Goal: Task Accomplishment & Management: Complete application form

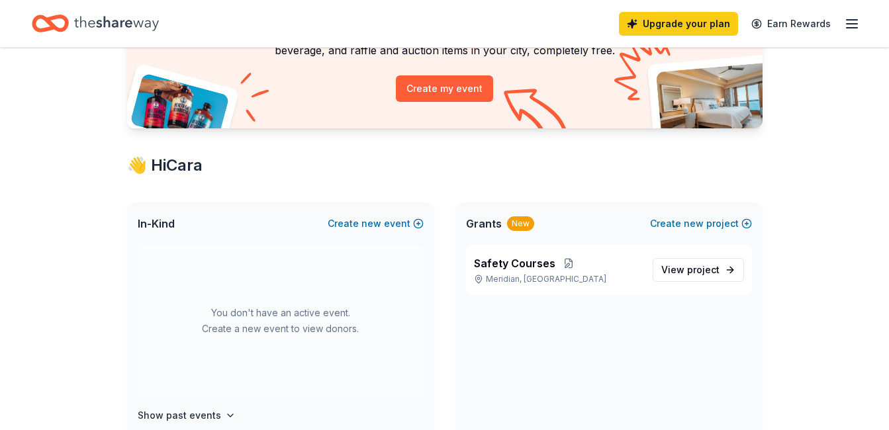
scroll to position [139, 0]
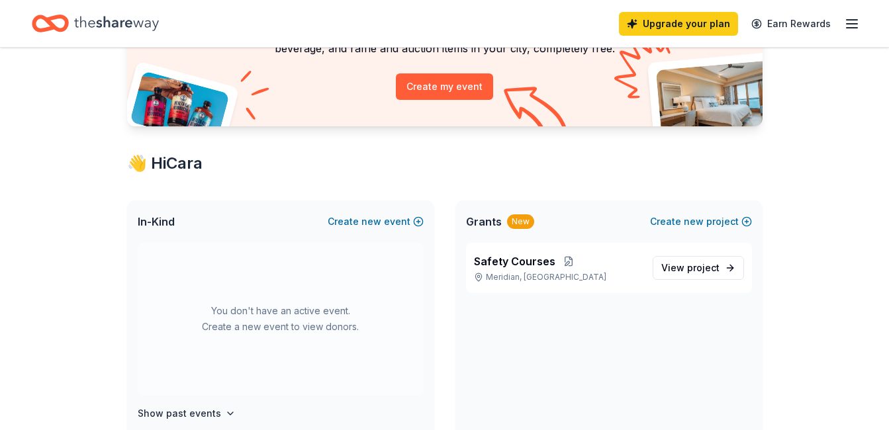
click at [517, 222] on div "New" at bounding box center [520, 221] width 27 height 15
click at [692, 268] on span "project" at bounding box center [703, 267] width 32 height 11
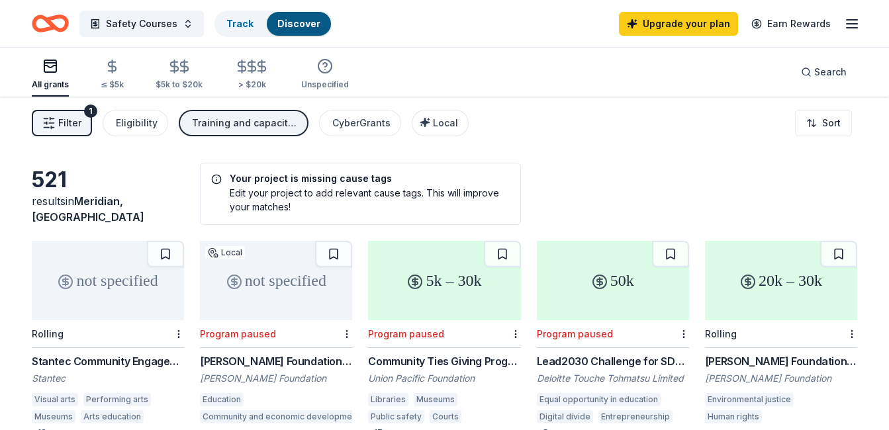
click at [224, 119] on div "Training and capacity building" at bounding box center [245, 123] width 106 height 16
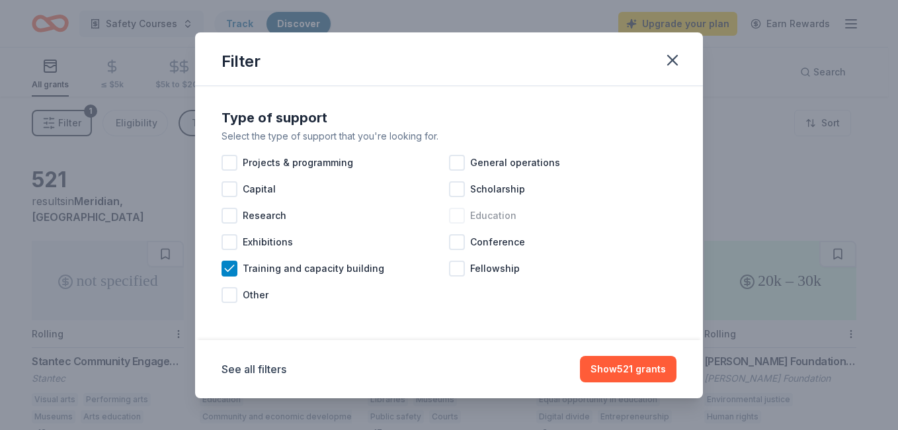
click at [460, 213] on div at bounding box center [457, 216] width 16 height 16
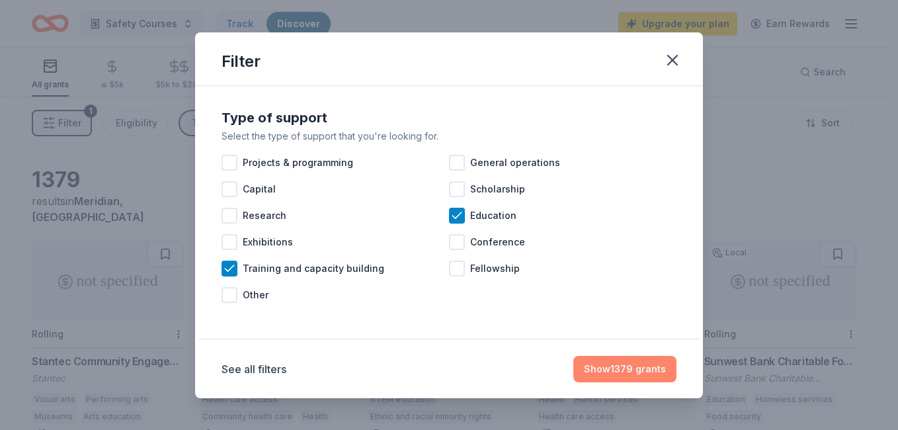
click at [609, 370] on button "Show 1379 grants" at bounding box center [625, 369] width 103 height 26
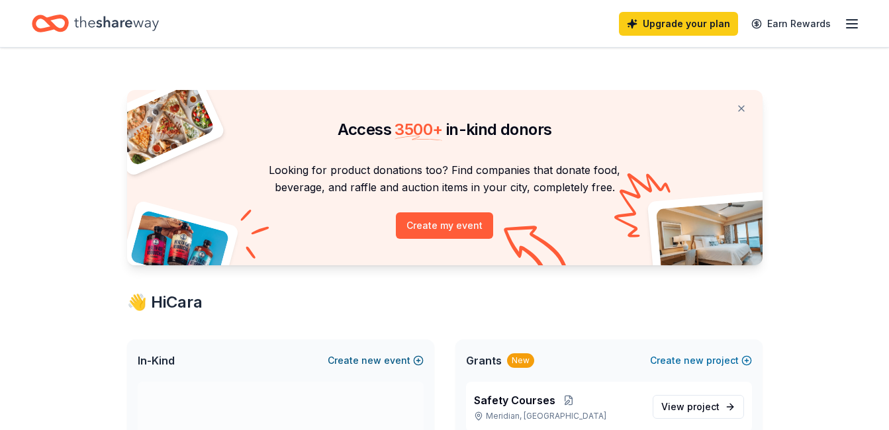
click at [380, 361] on span "new" at bounding box center [371, 361] width 20 height 16
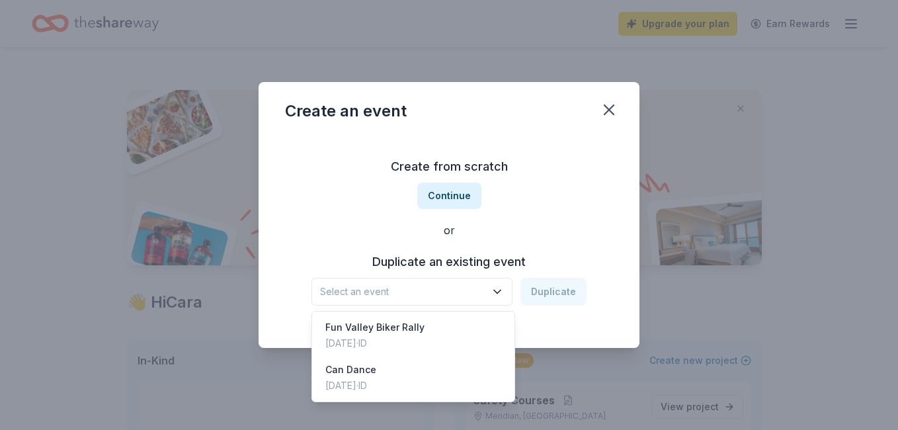
click at [498, 290] on icon "button" at bounding box center [497, 291] width 13 height 13
click at [447, 201] on div "Create from scratch Continue or Duplicate an existing event Select an event Dup…" at bounding box center [449, 231] width 328 height 192
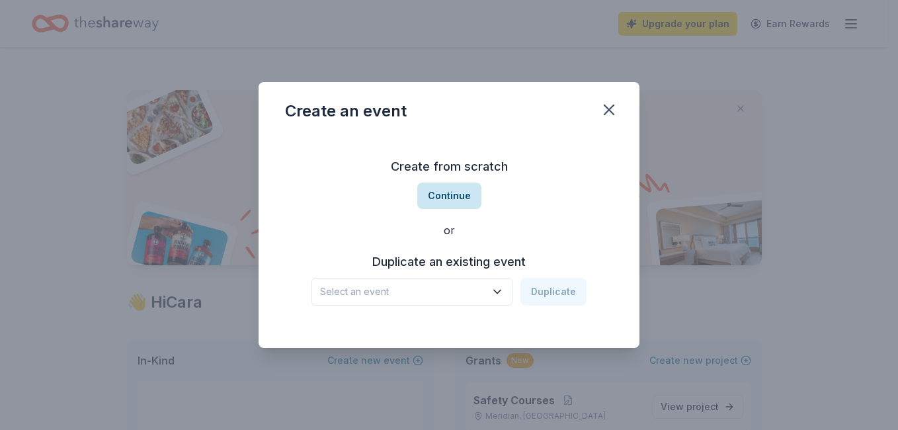
click at [447, 195] on button "Continue" at bounding box center [449, 196] width 64 height 26
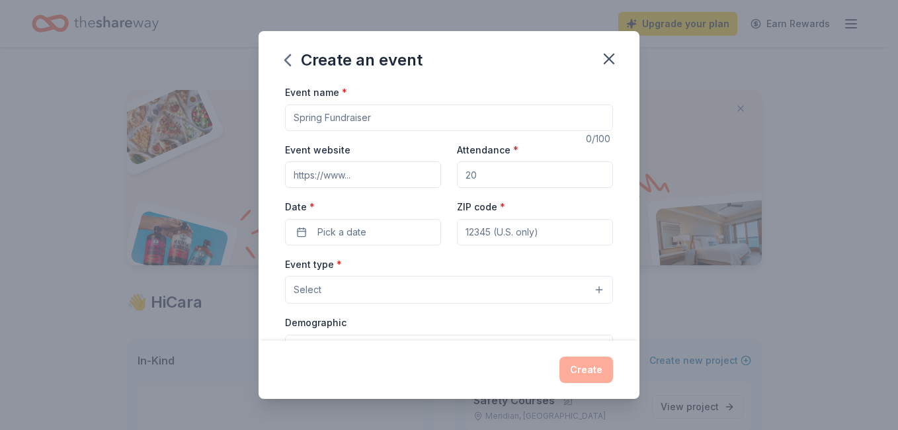
click at [347, 131] on div "Event name * 0 /100 Event website Attendance * Date * Pick a date ZIP code * Ev…" at bounding box center [449, 389] width 328 height 611
click at [395, 120] on input "Event name *" at bounding box center [449, 118] width 328 height 26
type input "Can Dance"
click at [370, 171] on input "Event website" at bounding box center [363, 174] width 156 height 26
type input "h"
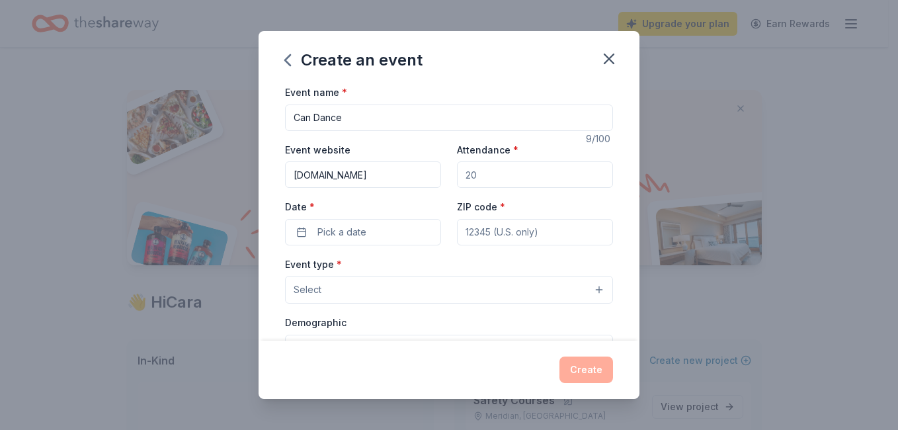
type input "idahobikerrights.com"
drag, startPoint x: 508, startPoint y: 171, endPoint x: 463, endPoint y: 173, distance: 45.1
drag, startPoint x: 463, startPoint y: 173, endPoint x: 476, endPoint y: 171, distance: 13.4
drag, startPoint x: 476, startPoint y: 171, endPoint x: 441, endPoint y: 170, distance: 35.1
click at [441, 170] on div "Event website idahobikerrights.com Attendance * Date * Pick a date ZIP code *" at bounding box center [449, 194] width 328 height 104
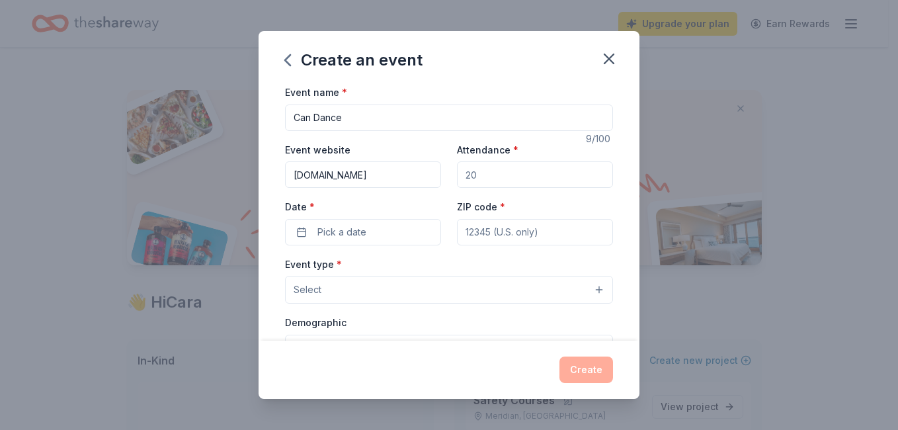
drag, startPoint x: 474, startPoint y: 176, endPoint x: 453, endPoint y: 174, distance: 21.3
click at [457, 174] on input "Attendance *" at bounding box center [535, 174] width 156 height 26
type input "75"
click at [333, 199] on div "Date * Pick a date" at bounding box center [363, 221] width 156 height 47
click at [331, 200] on div "Date * Pick a date" at bounding box center [363, 221] width 156 height 47
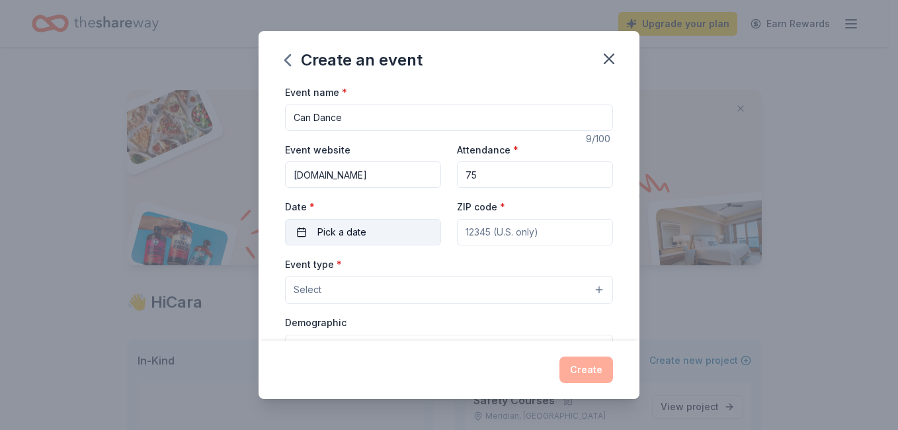
click at [328, 230] on span "Pick a date" at bounding box center [342, 232] width 49 height 16
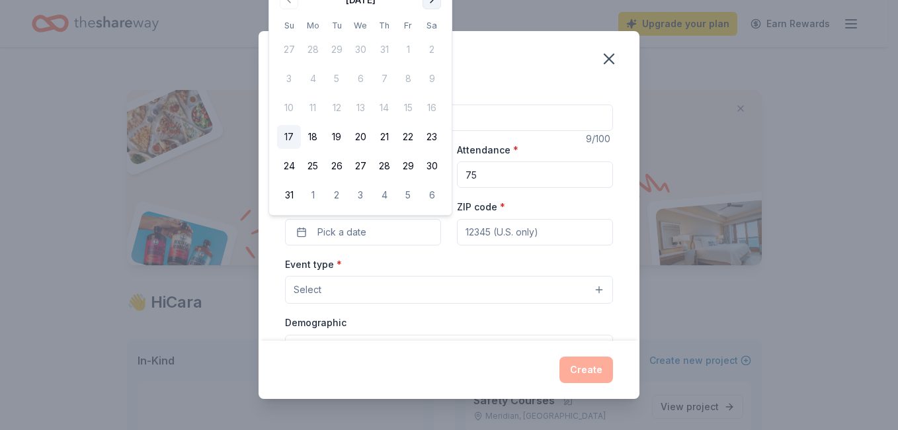
click at [435, 1] on button "Go to next month" at bounding box center [432, 0] width 19 height 19
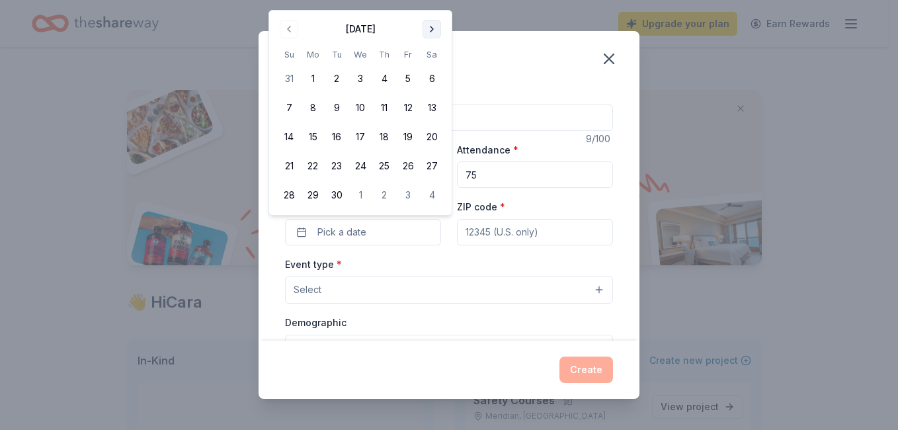
click at [431, 24] on button "Go to next month" at bounding box center [432, 29] width 19 height 19
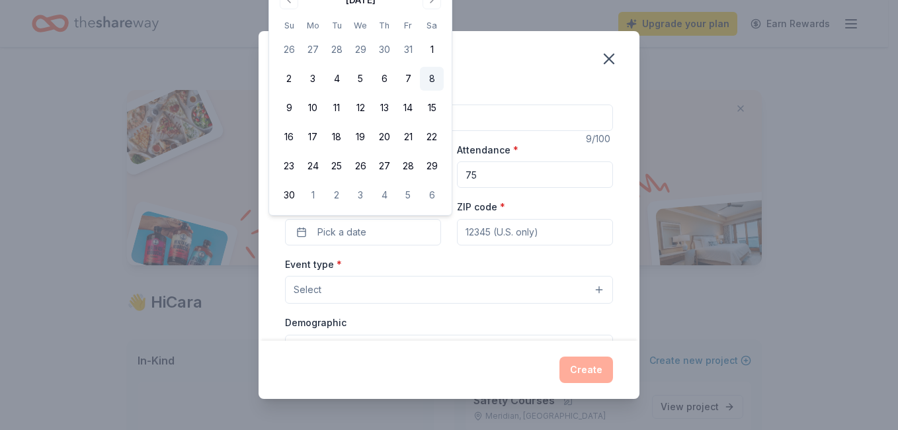
click at [434, 78] on button "8" at bounding box center [432, 79] width 24 height 24
click at [431, 79] on button "8" at bounding box center [432, 79] width 24 height 24
click at [501, 260] on div "Event type * Select" at bounding box center [449, 280] width 328 height 48
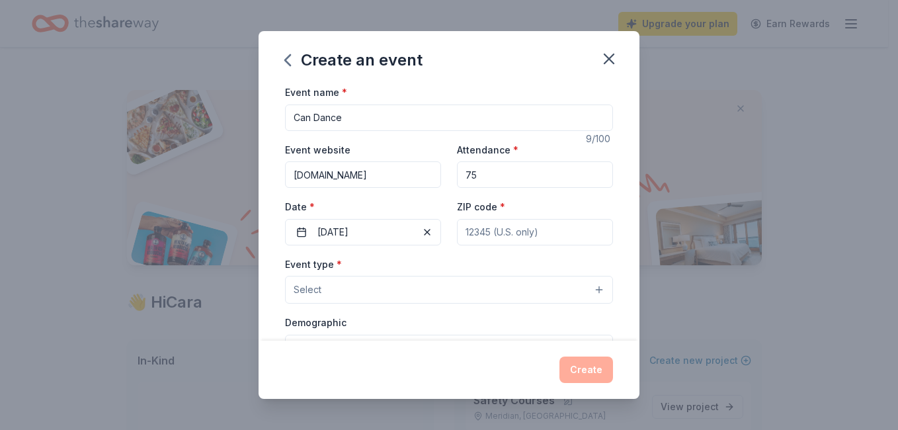
click at [321, 291] on span "Select" at bounding box center [308, 290] width 28 height 16
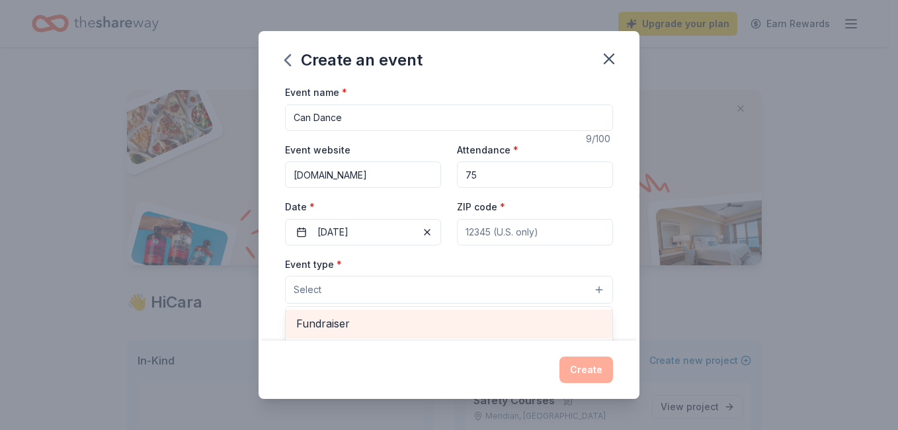
click at [316, 320] on span "Fundraiser" at bounding box center [449, 323] width 306 height 17
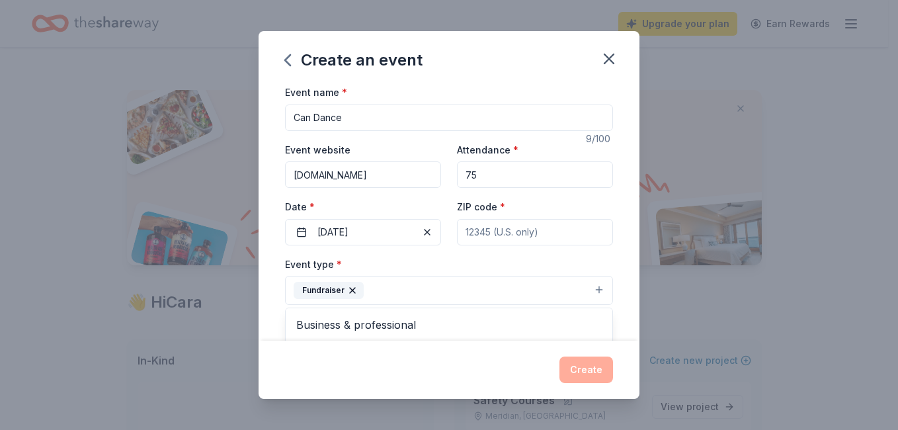
click at [472, 232] on div "Event name * Can Dance 9 /100 Event website idahobikerrights.com Attendance * 7…" at bounding box center [449, 390] width 328 height 613
click at [478, 231] on input "ZIP code *" at bounding box center [535, 232] width 156 height 26
type input "83642"
click at [343, 341] on div "Create" at bounding box center [449, 370] width 381 height 58
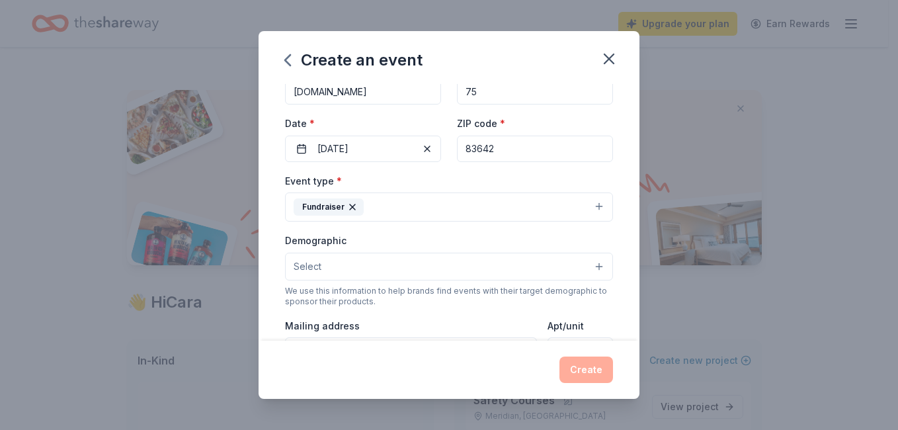
scroll to position [85, 0]
click at [300, 261] on span "Select" at bounding box center [308, 265] width 28 height 16
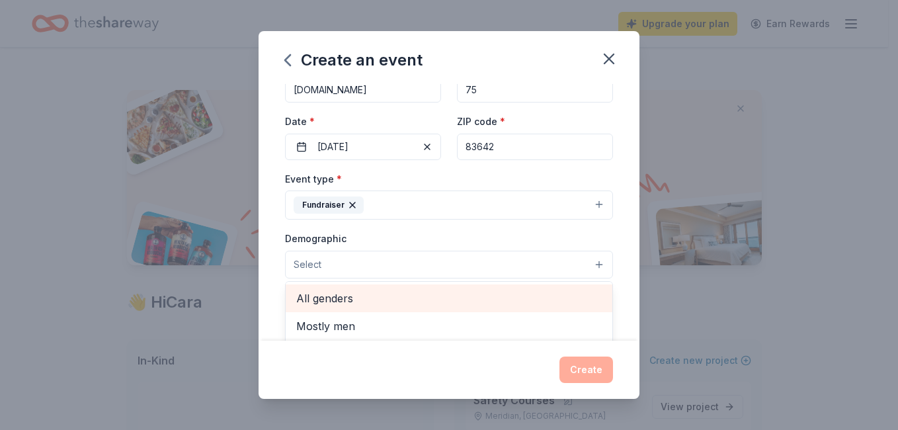
click at [309, 297] on span "All genders" at bounding box center [449, 298] width 306 height 17
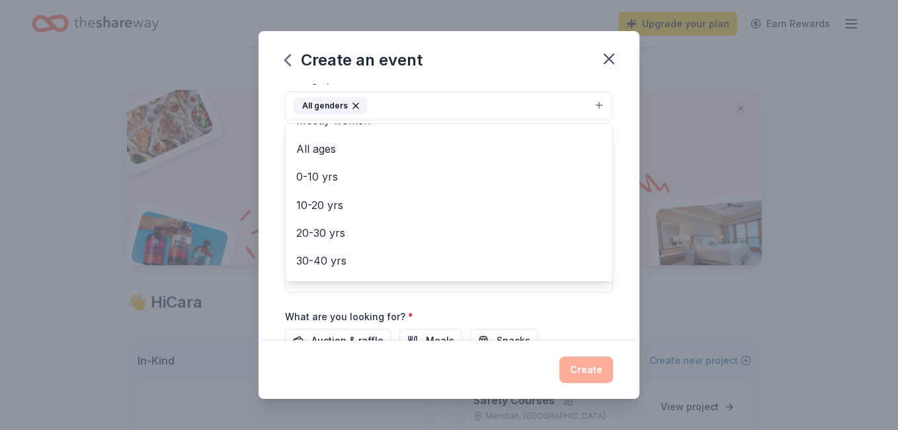
scroll to position [34, 0]
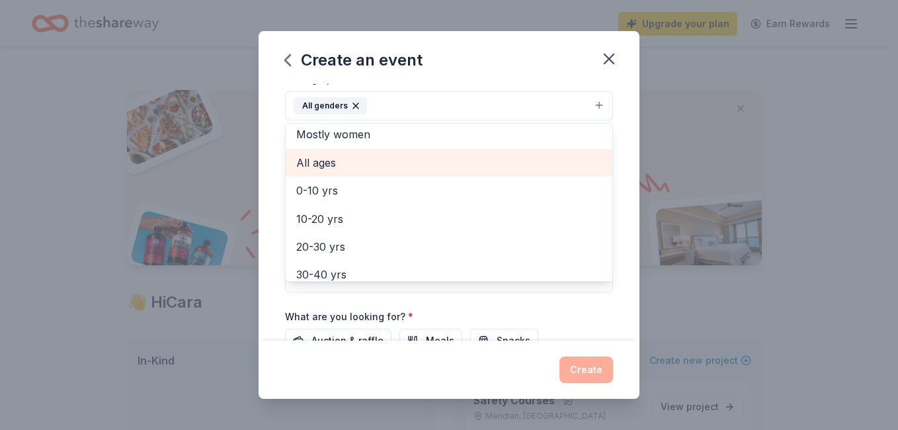
click at [316, 165] on span "All ages" at bounding box center [449, 162] width 306 height 17
click at [316, 165] on span "0-10 yrs" at bounding box center [449, 162] width 306 height 17
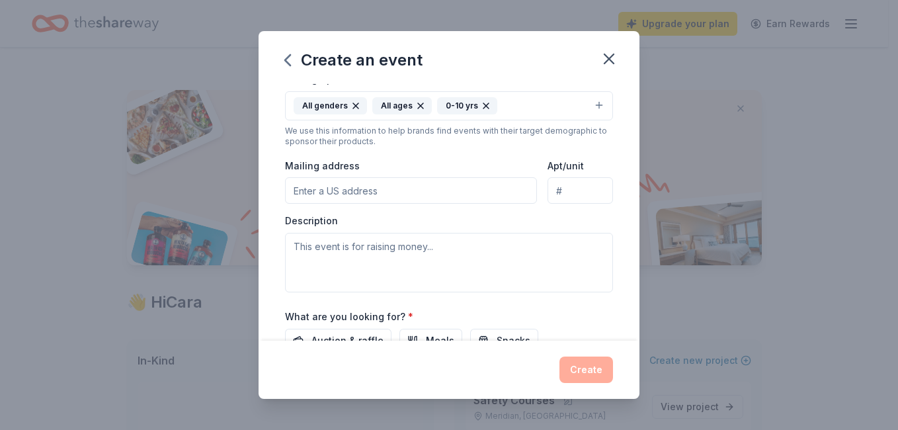
click at [419, 105] on icon "button" at bounding box center [421, 106] width 11 height 11
click at [419, 105] on icon "button" at bounding box center [421, 105] width 5 height 5
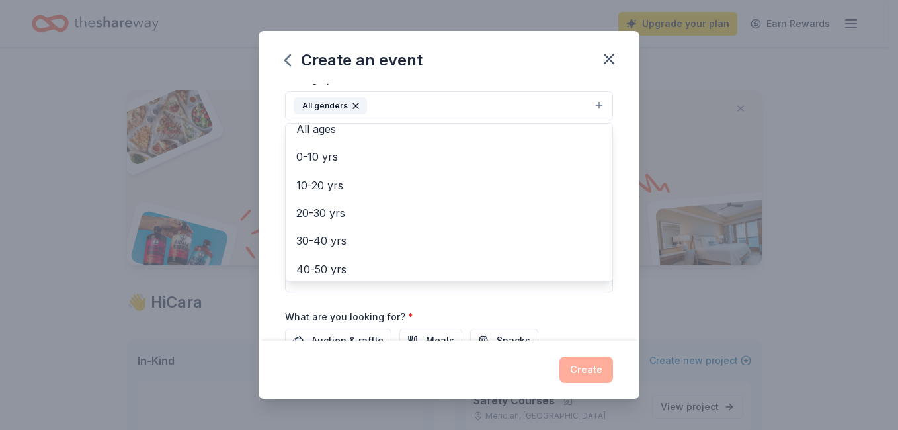
scroll to position [69, 0]
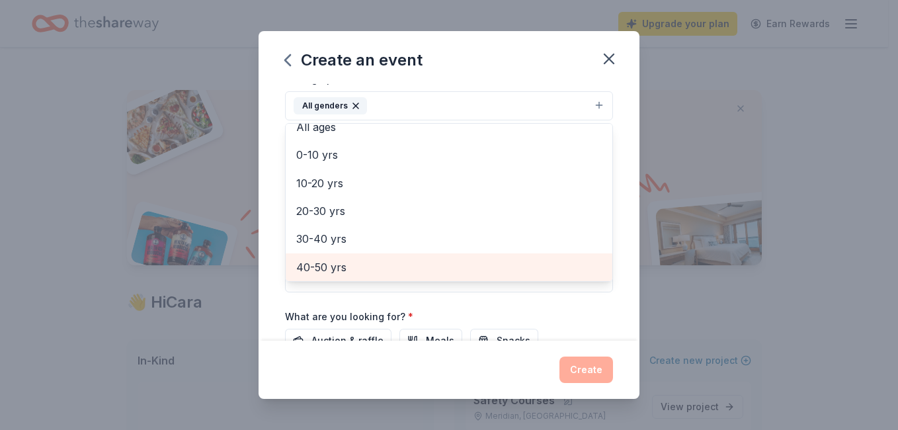
click at [340, 266] on span "40-50 yrs" at bounding box center [449, 267] width 306 height 17
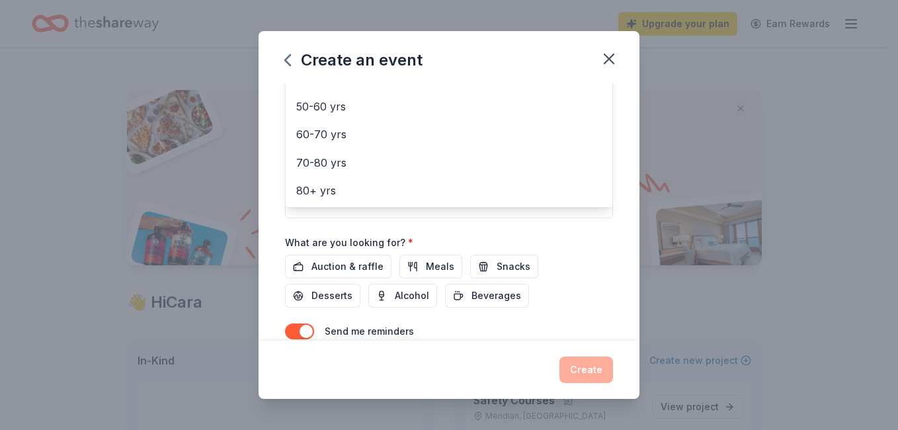
scroll to position [321, 0]
click at [345, 265] on div "Event name * Can Dance 9 /100 Event website idahobikerrights.com Attendance * 7…" at bounding box center [449, 70] width 328 height 614
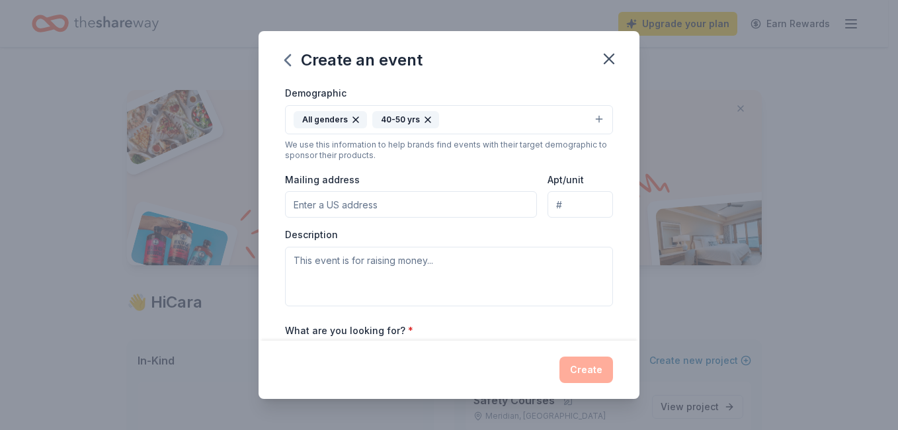
scroll to position [224, 0]
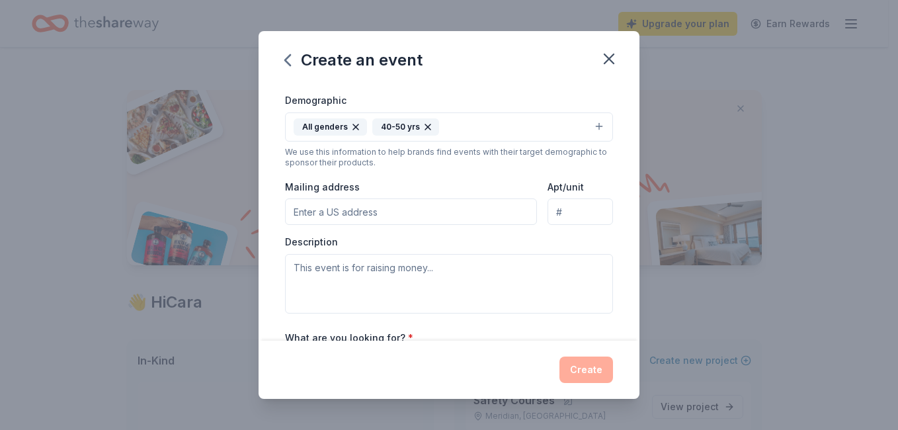
click at [292, 208] on input "Mailing address" at bounding box center [411, 211] width 252 height 26
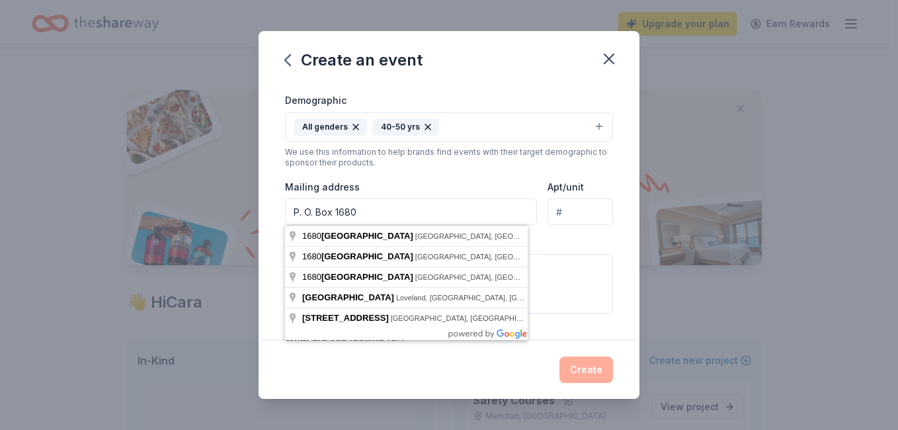
click at [369, 209] on input "P. O. Box 1680" at bounding box center [411, 211] width 252 height 26
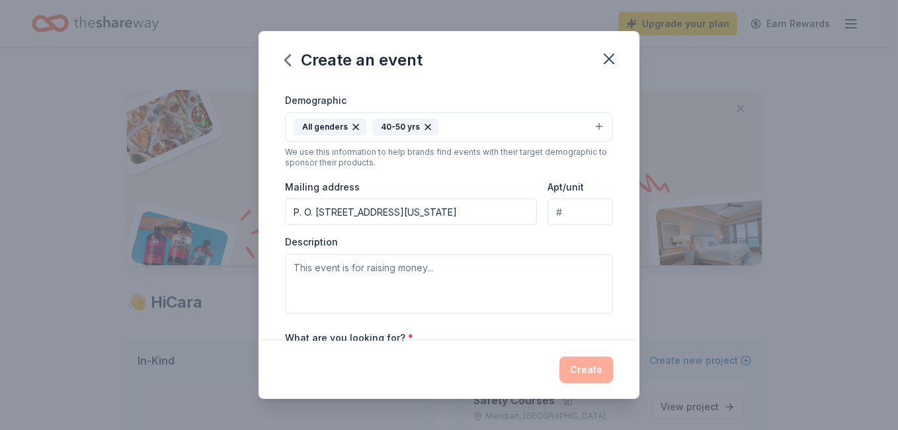
type input "P. O. Box 1680, Meridian, Idaho 83680"
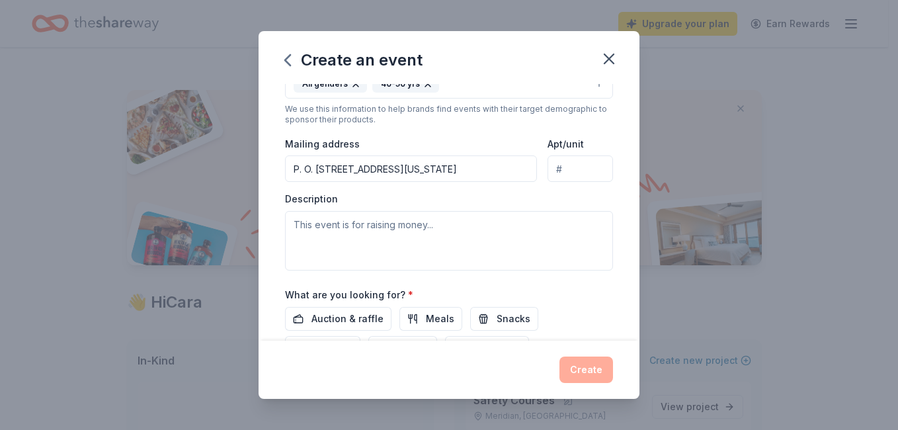
scroll to position [287, 0]
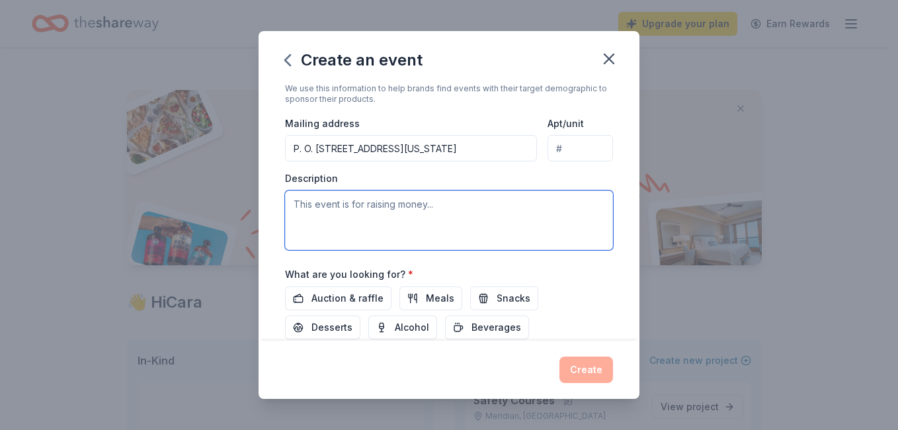
click at [300, 204] on textarea at bounding box center [449, 221] width 328 height 60
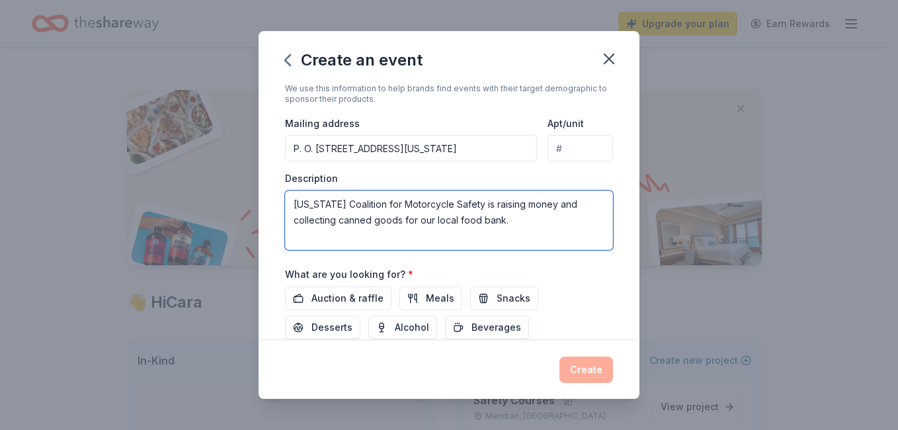
type textarea "Idaho Coalition for Motorcycle Safety is raising money and collecting canned go…"
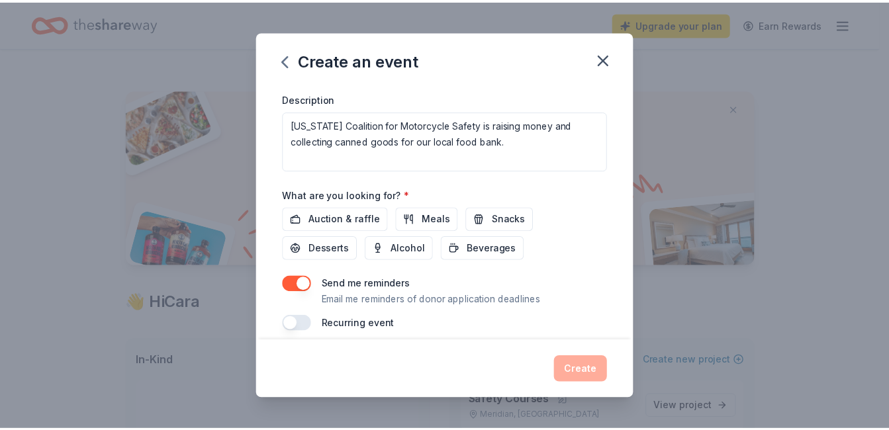
scroll to position [378, 0]
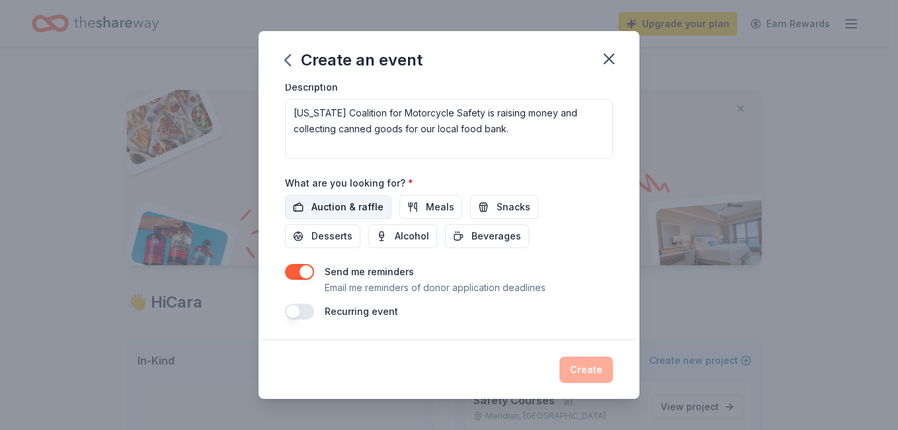
click at [344, 206] on span "Auction & raffle" at bounding box center [348, 207] width 72 height 16
click at [582, 367] on button "Create" at bounding box center [587, 370] width 54 height 26
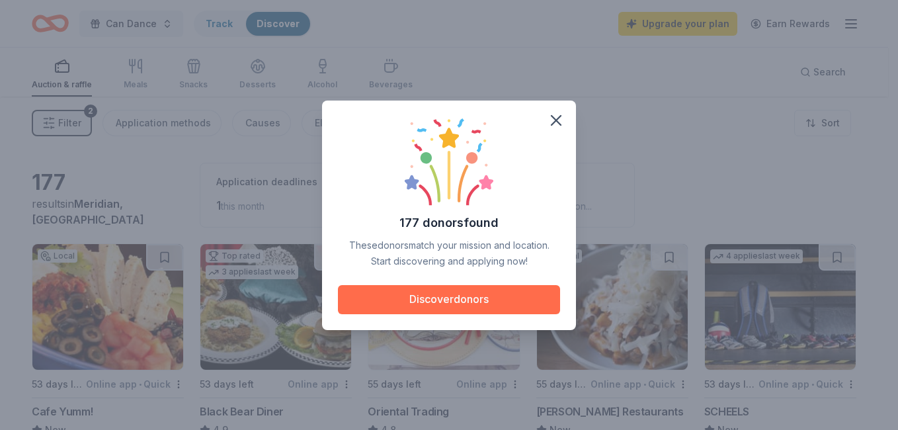
click at [457, 300] on button "Discover donors" at bounding box center [449, 299] width 222 height 29
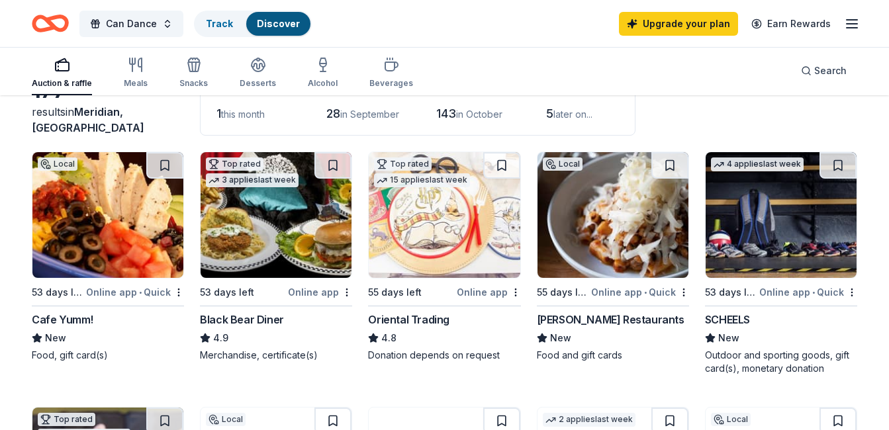
scroll to position [95, 0]
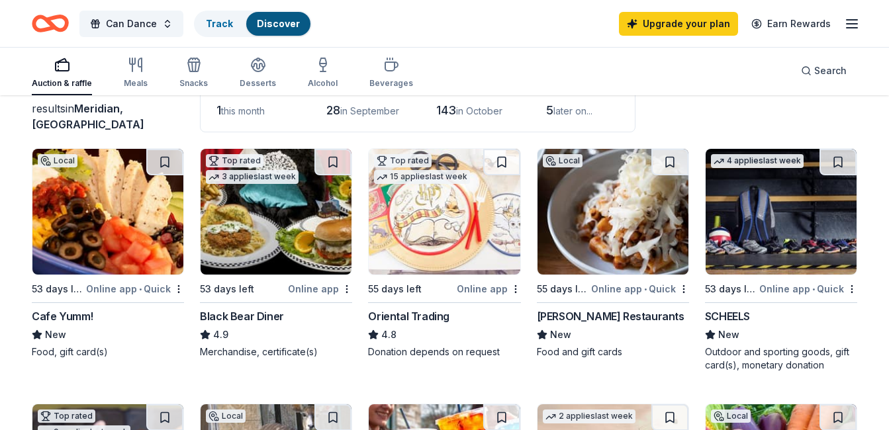
click at [752, 241] on img at bounding box center [780, 212] width 151 height 126
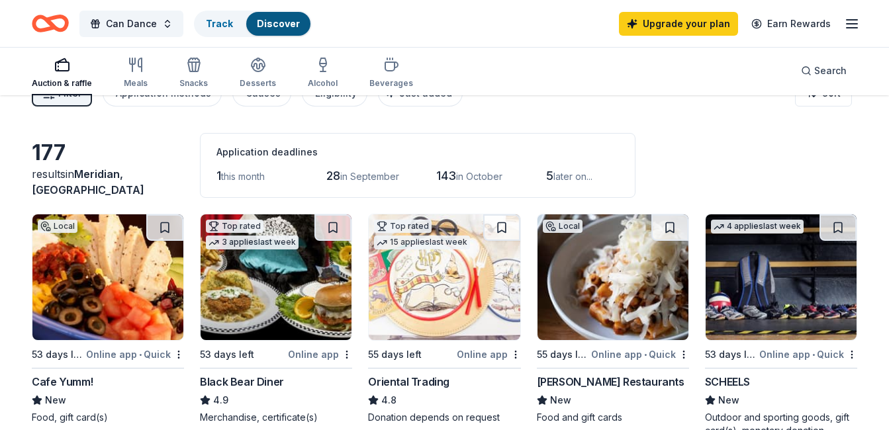
scroll to position [0, 0]
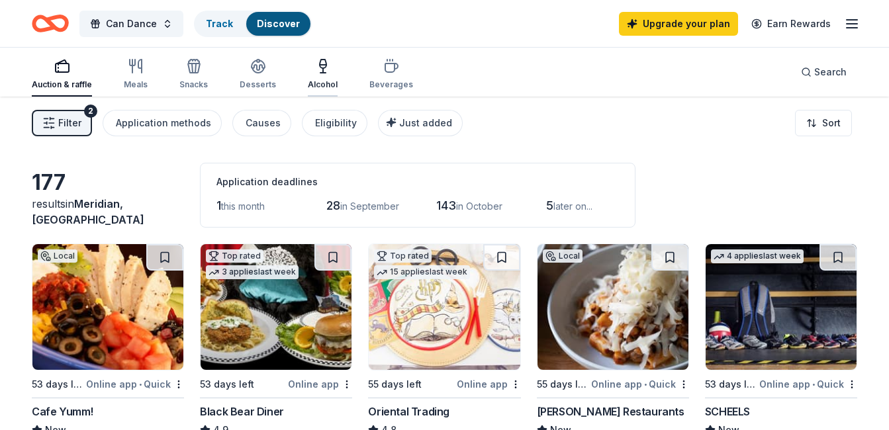
click at [316, 81] on div "Alcohol" at bounding box center [323, 84] width 30 height 11
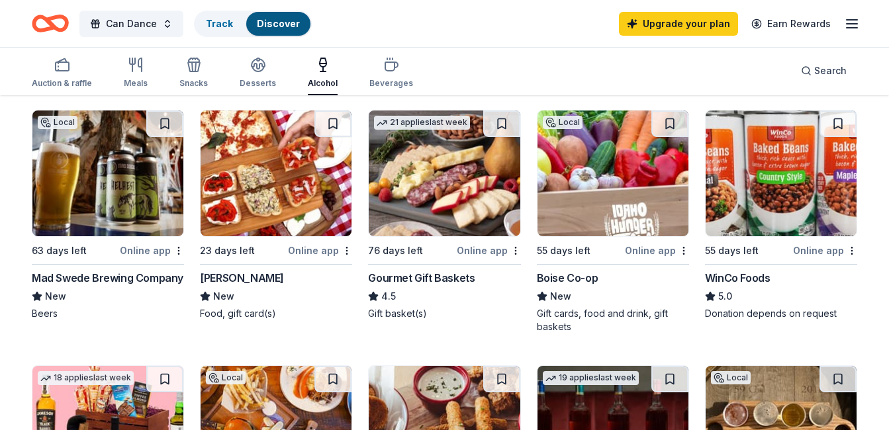
scroll to position [139, 0]
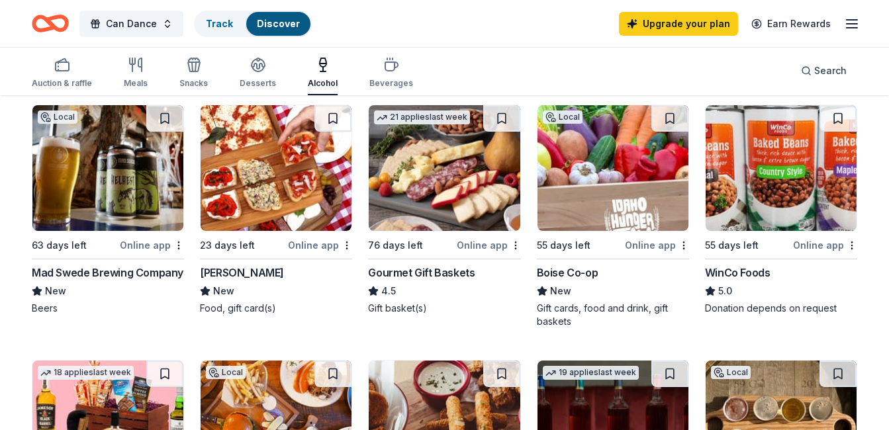
click at [817, 246] on div "Online app" at bounding box center [825, 245] width 64 height 17
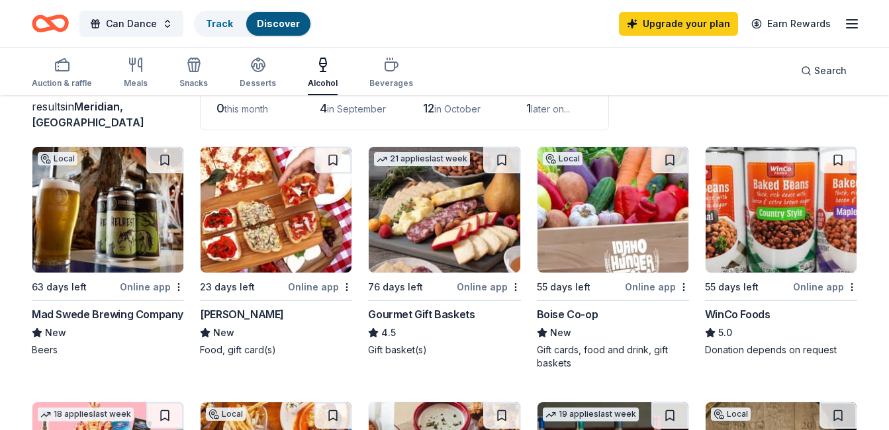
scroll to position [103, 0]
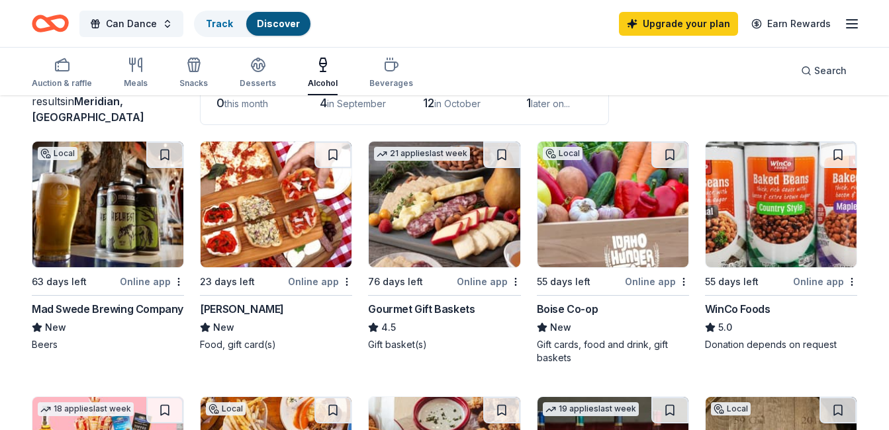
click at [480, 283] on div "Online app" at bounding box center [489, 281] width 64 height 17
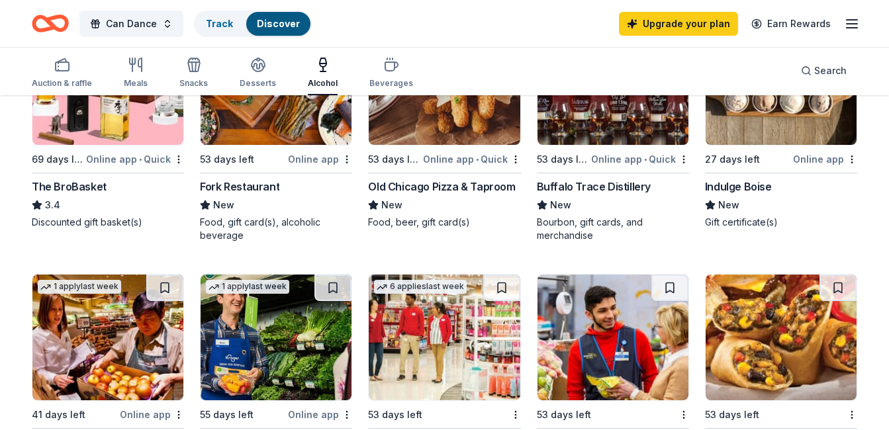
scroll to position [475, 0]
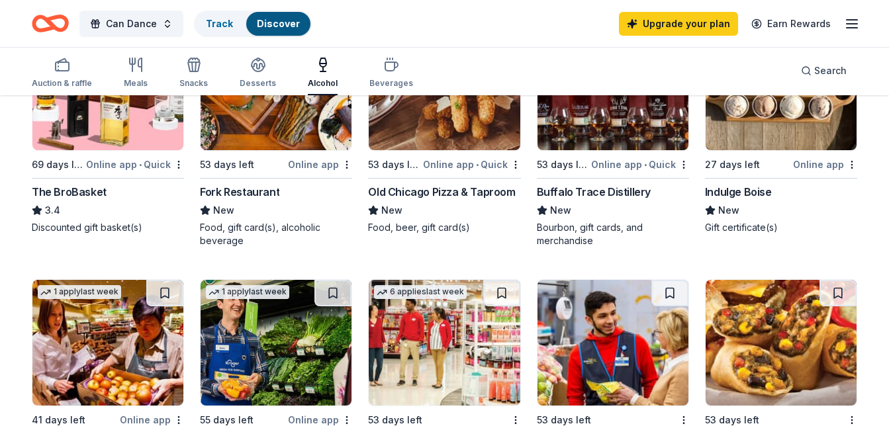
click at [443, 189] on div "Old Chicago Pizza & Taproom" at bounding box center [441, 192] width 147 height 16
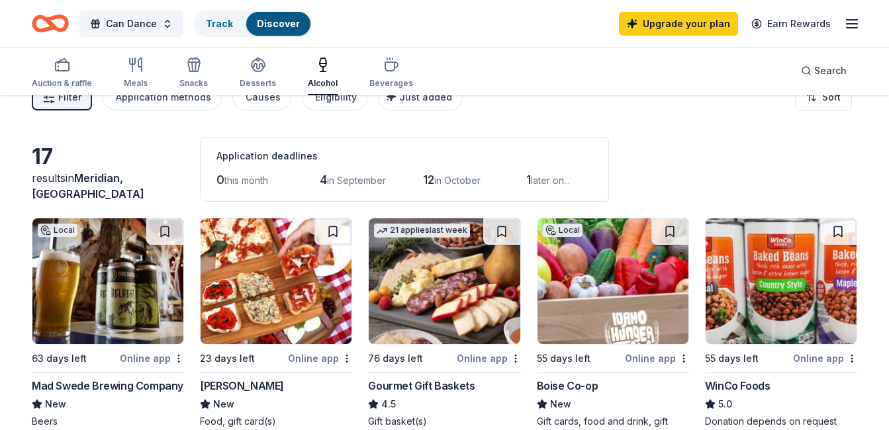
scroll to position [0, 0]
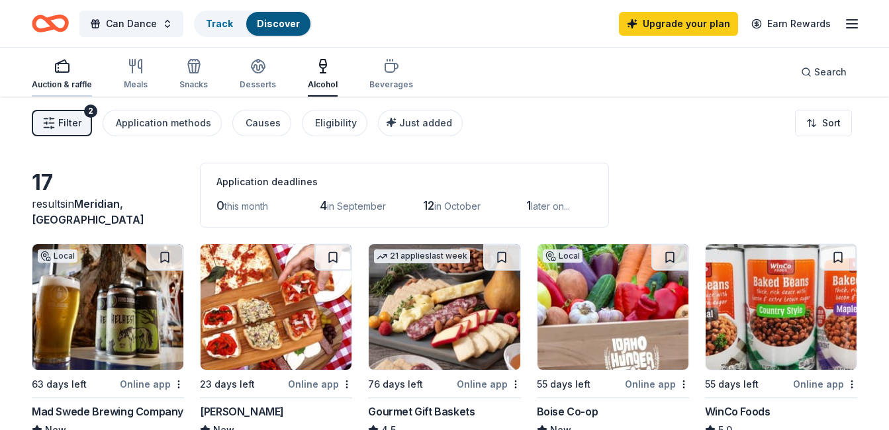
click at [66, 75] on div "Auction & raffle" at bounding box center [62, 74] width 60 height 32
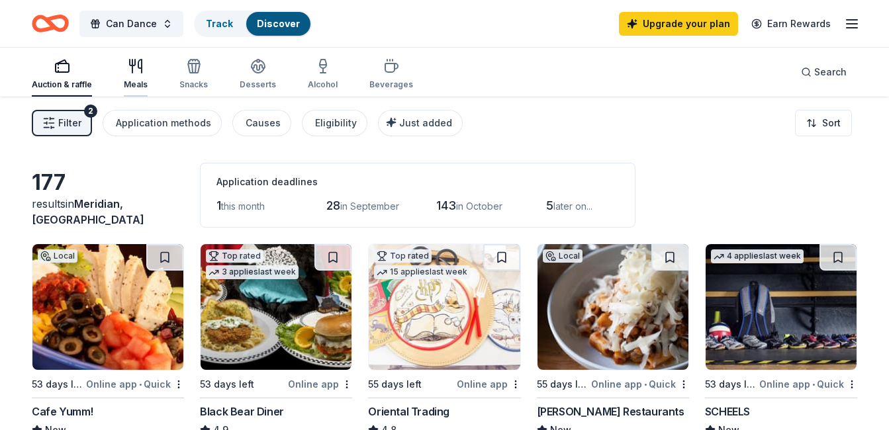
click at [132, 77] on div "Meals" at bounding box center [136, 74] width 24 height 32
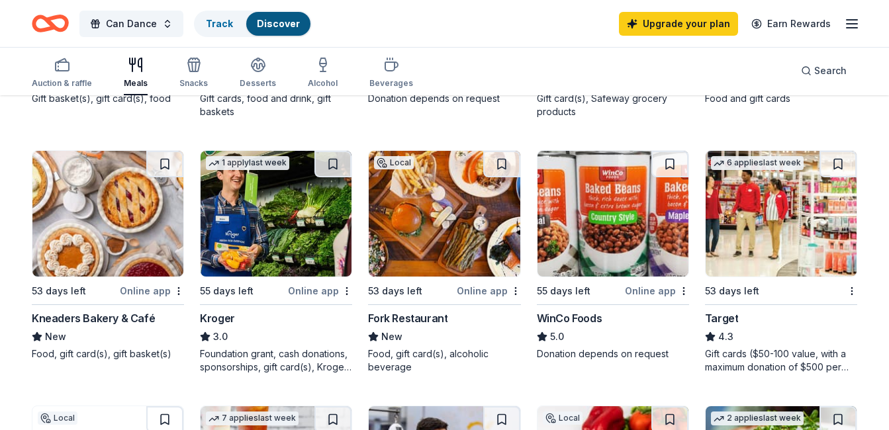
scroll to position [601, 0]
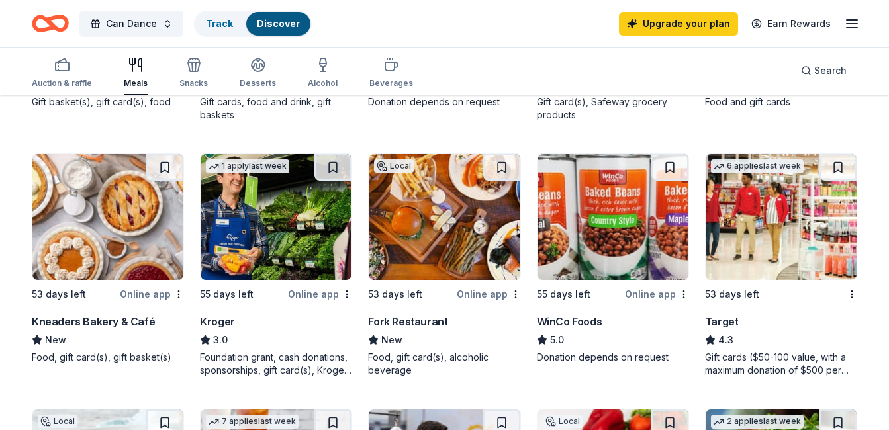
click at [487, 294] on div "Online app" at bounding box center [489, 294] width 64 height 17
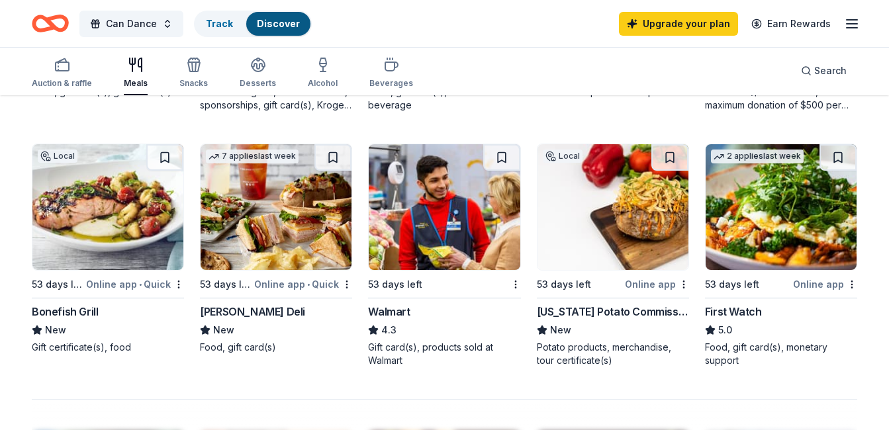
scroll to position [848, 0]
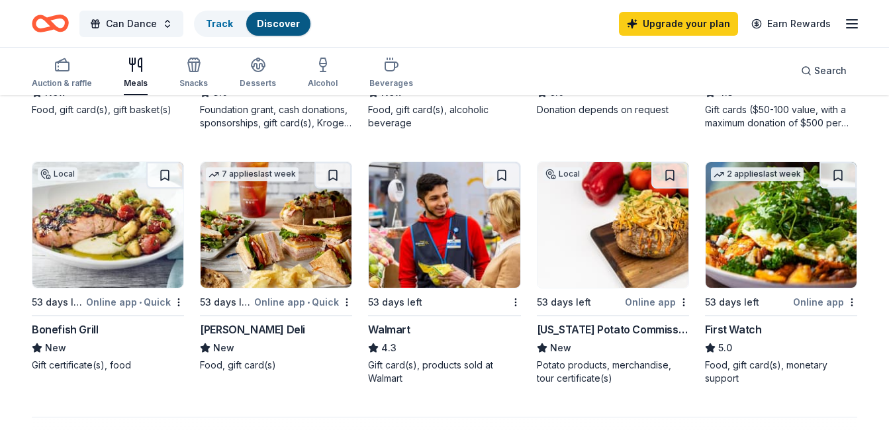
click at [56, 329] on div "Bonefish Grill" at bounding box center [65, 330] width 66 height 16
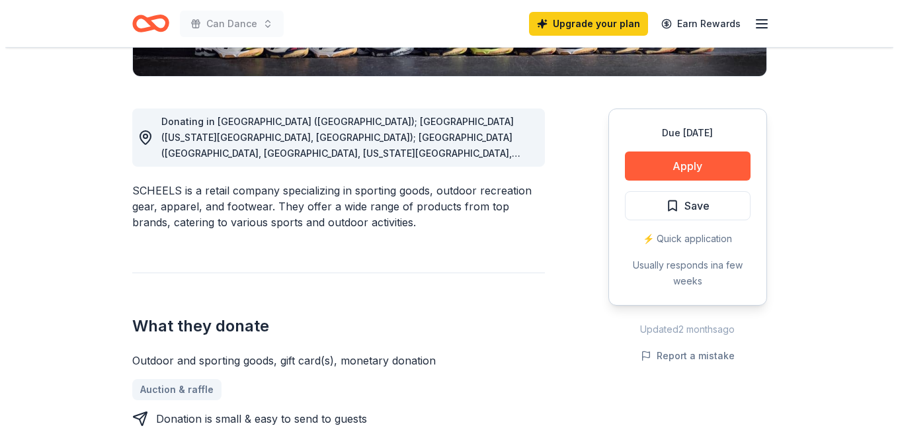
scroll to position [359, 0]
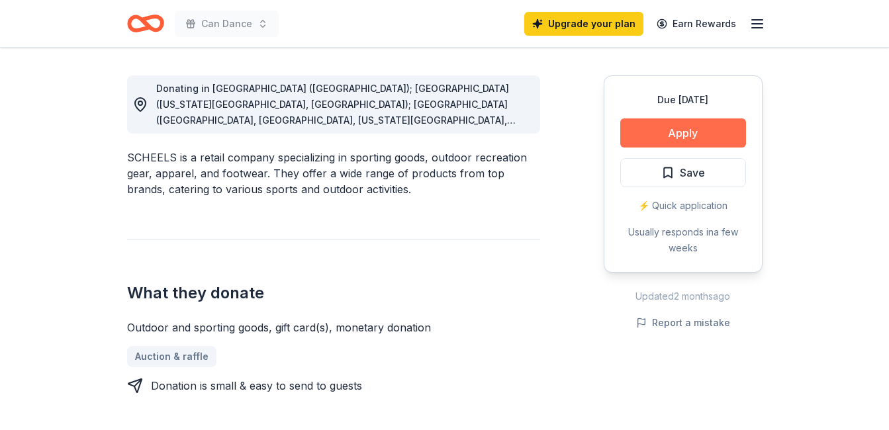
click at [680, 128] on button "Apply" at bounding box center [683, 132] width 126 height 29
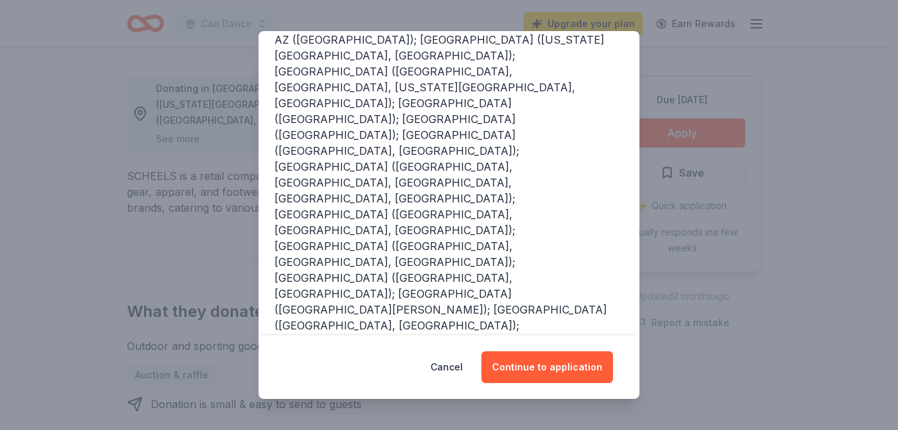
scroll to position [195, 0]
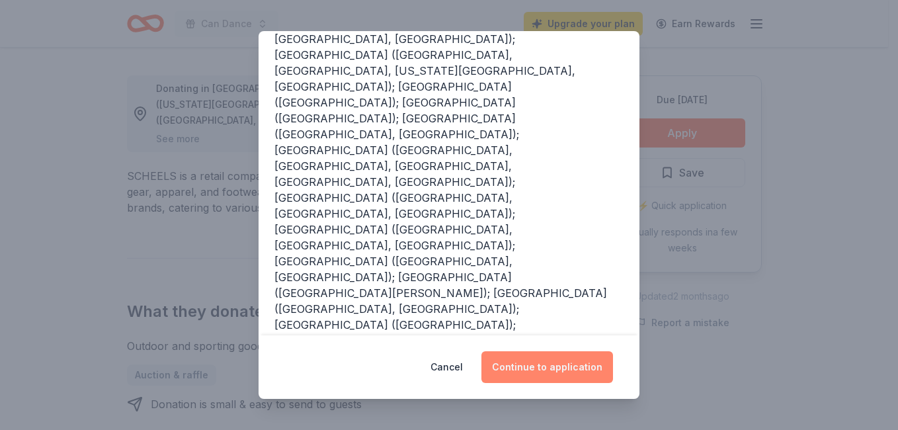
click at [563, 363] on button "Continue to application" at bounding box center [548, 367] width 132 height 32
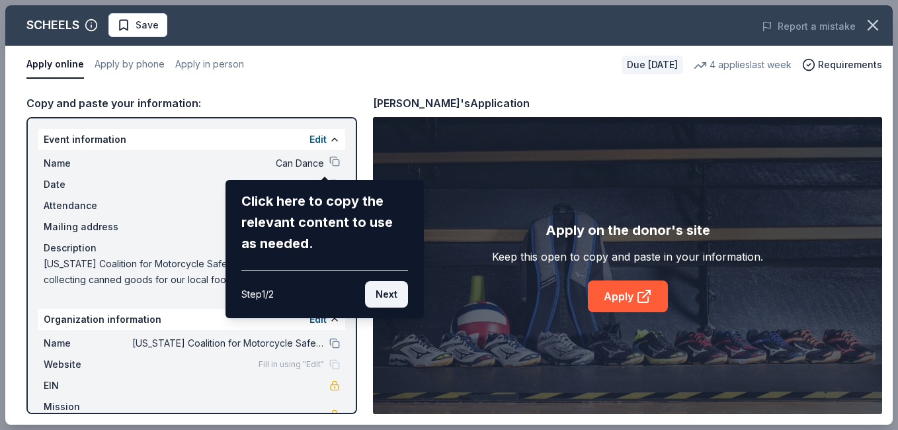
click at [390, 293] on button "Next" at bounding box center [386, 294] width 43 height 26
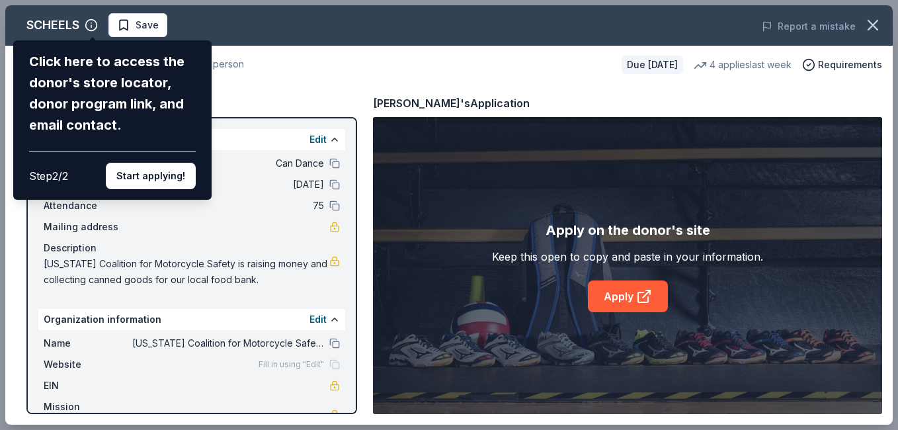
click at [267, 67] on div "SCHEELS Click here to access the donor's store locator, donor program link, and…" at bounding box center [449, 214] width 888 height 419
click at [160, 173] on button "Start applying!" at bounding box center [151, 176] width 90 height 26
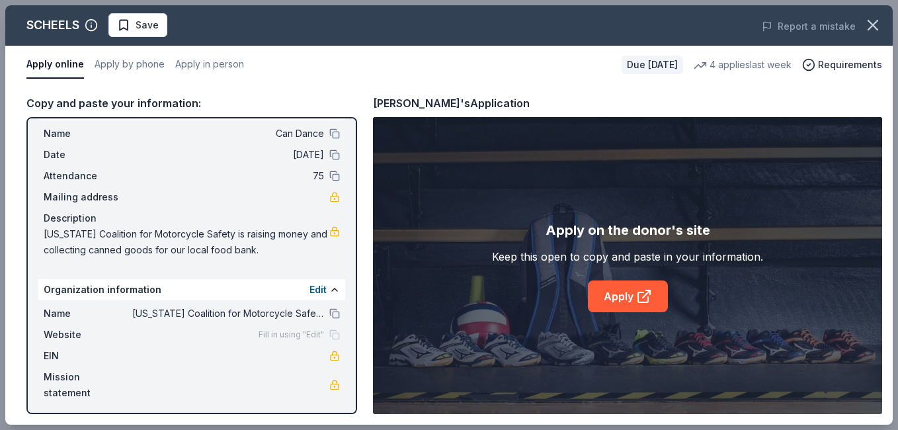
scroll to position [34, 0]
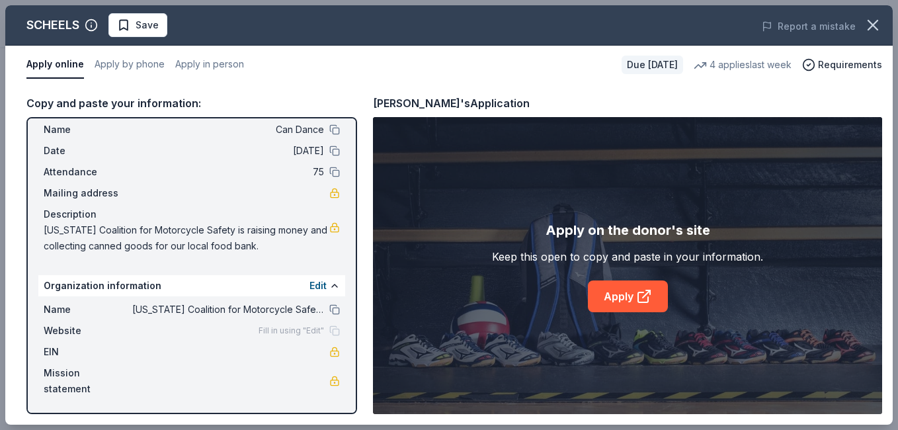
click at [76, 370] on span "Mission statement" at bounding box center [88, 381] width 89 height 32
click at [627, 296] on link "Apply" at bounding box center [628, 297] width 80 height 32
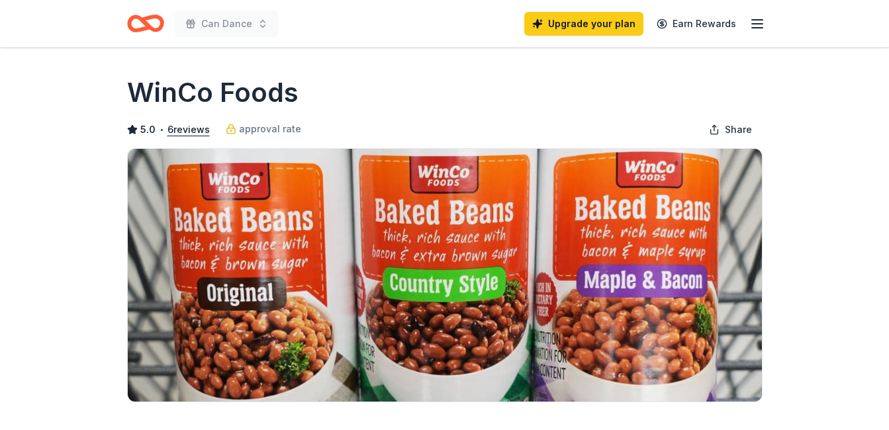
drag, startPoint x: 887, startPoint y: 77, endPoint x: 890, endPoint y: 105, distance: 27.3
click at [888, 105] on html "Can Dance Upgrade your plan Earn Rewards Due in 55 days Share WinCo Foods 5.0 •…" at bounding box center [444, 215] width 889 height 430
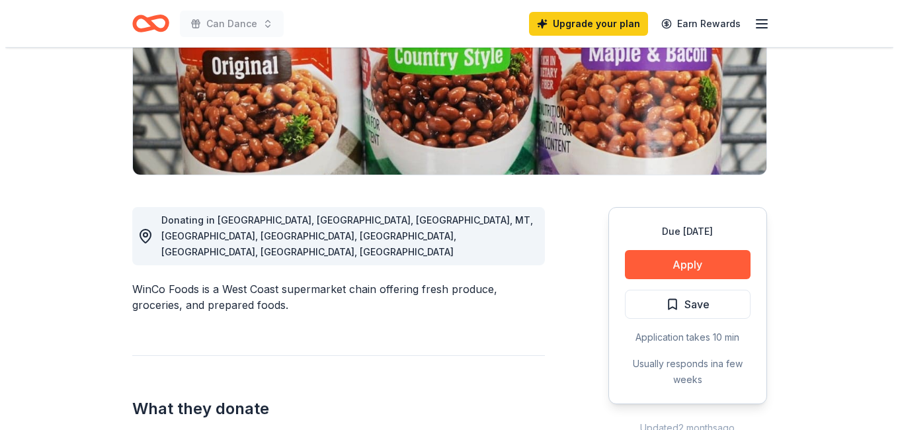
scroll to position [234, 0]
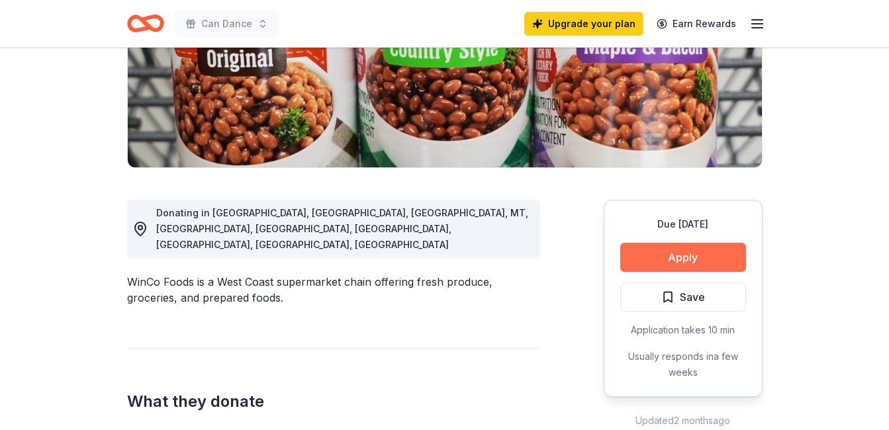
click at [668, 257] on button "Apply" at bounding box center [683, 257] width 126 height 29
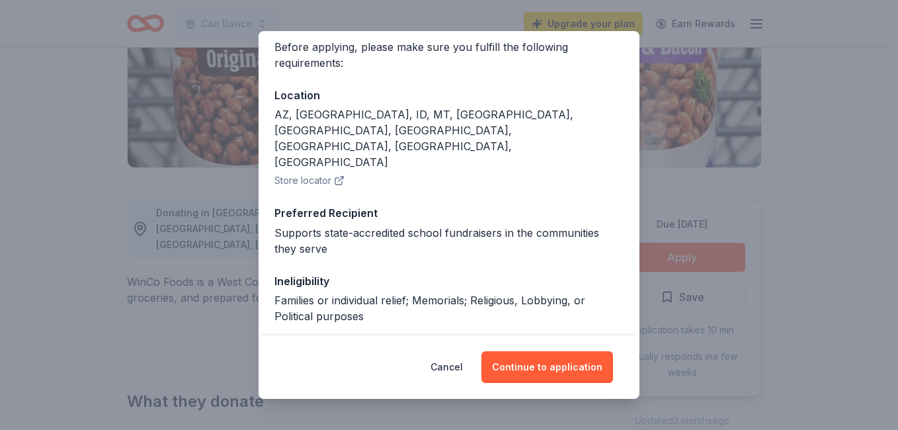
scroll to position [116, 0]
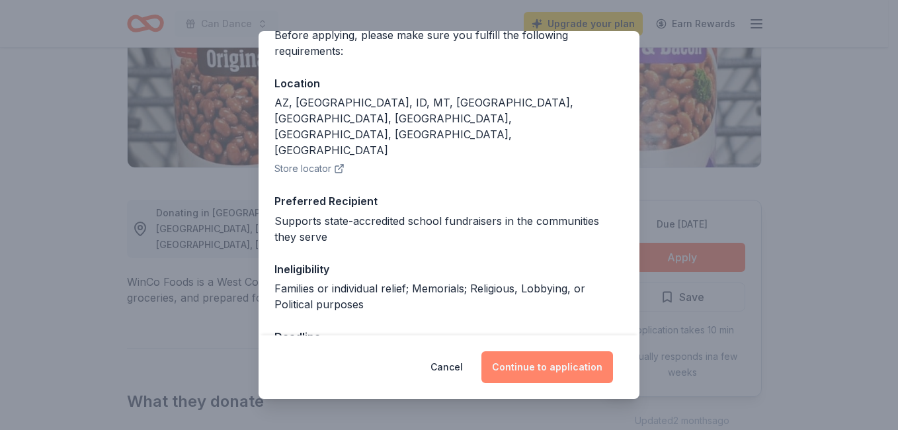
click at [525, 363] on button "Continue to application" at bounding box center [548, 367] width 132 height 32
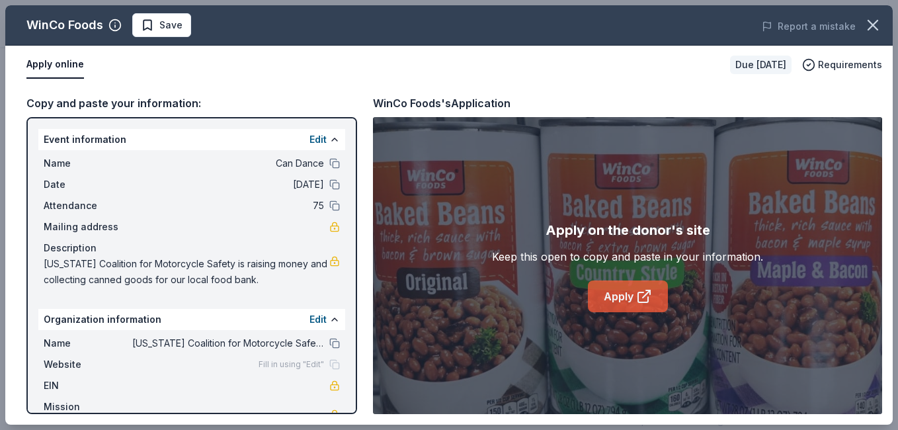
click at [618, 301] on link "Apply" at bounding box center [628, 297] width 80 height 32
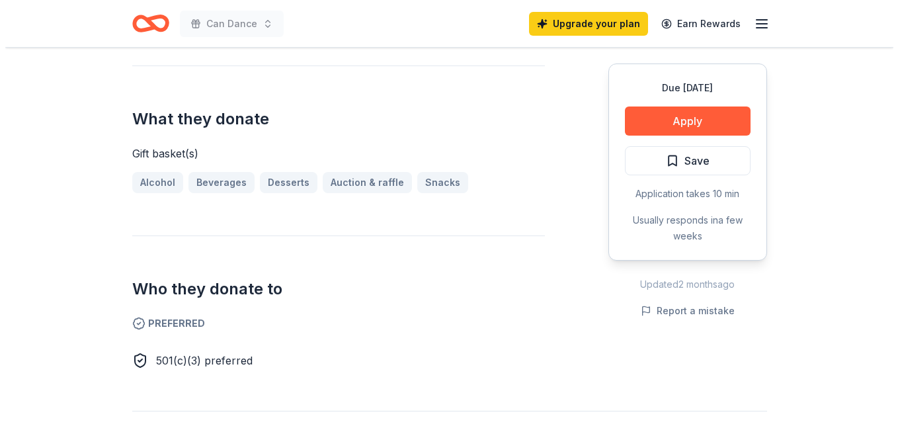
scroll to position [508, 0]
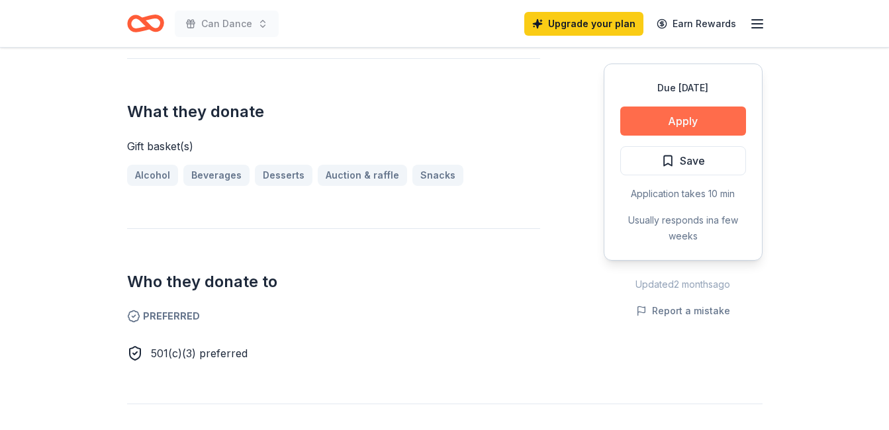
click at [683, 120] on button "Apply" at bounding box center [683, 121] width 126 height 29
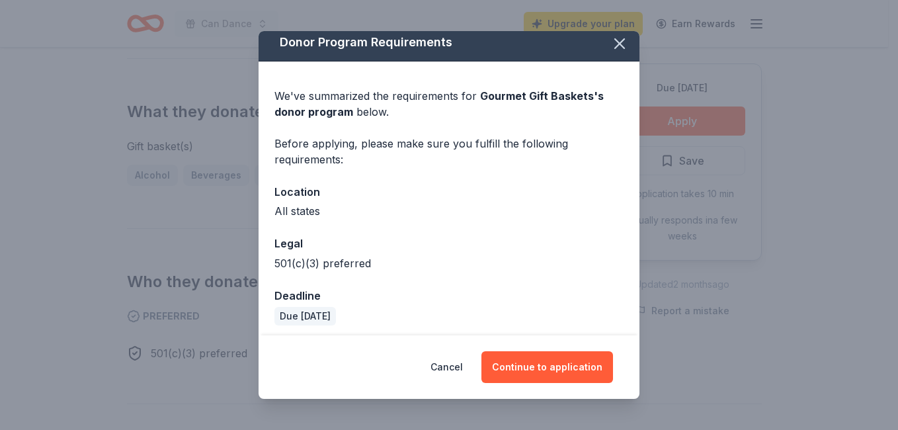
scroll to position [13, 0]
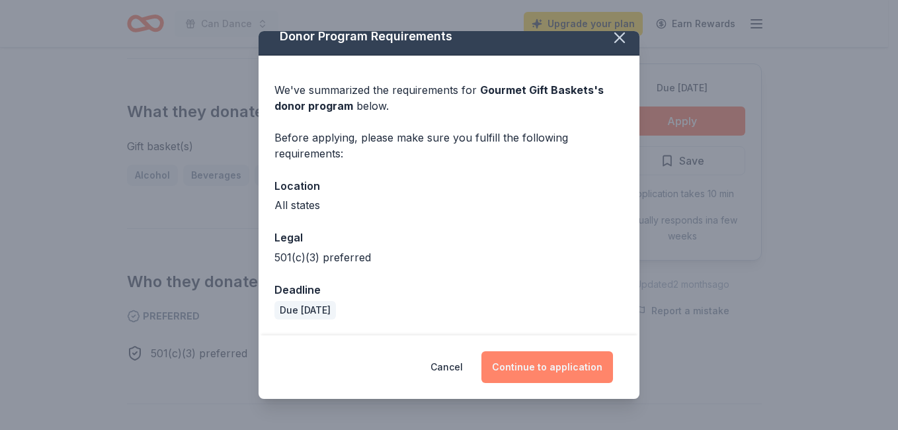
click at [536, 369] on button "Continue to application" at bounding box center [548, 367] width 132 height 32
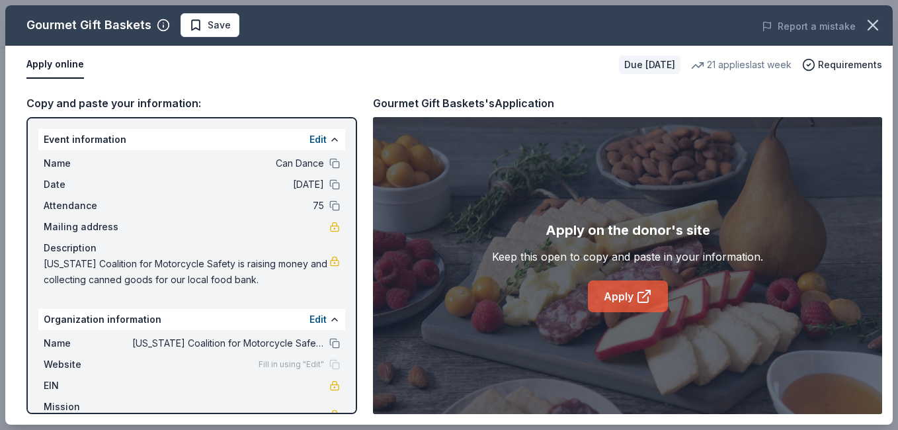
click at [613, 300] on link "Apply" at bounding box center [628, 297] width 80 height 32
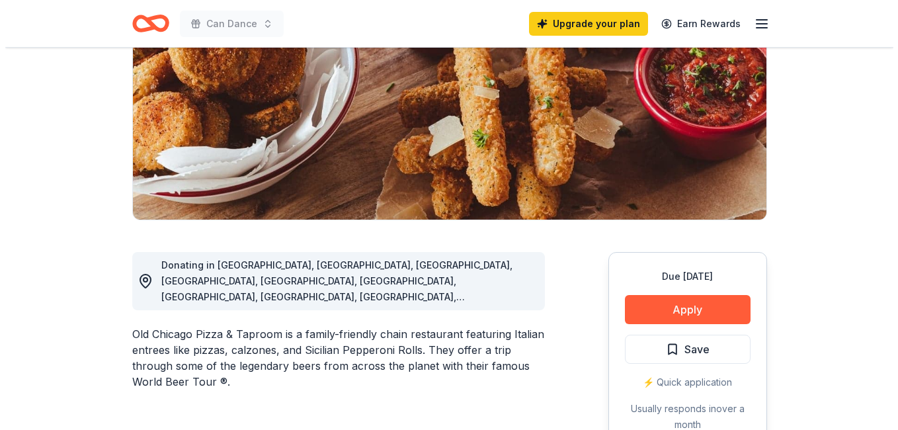
scroll to position [192, 0]
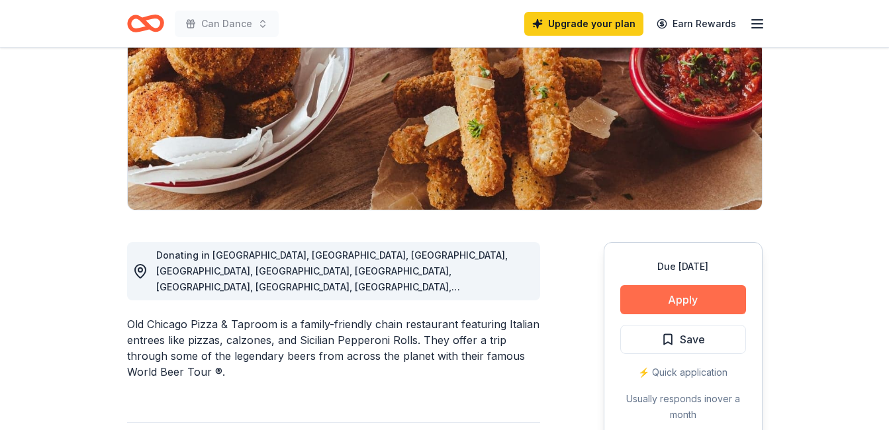
click at [671, 292] on button "Apply" at bounding box center [683, 299] width 126 height 29
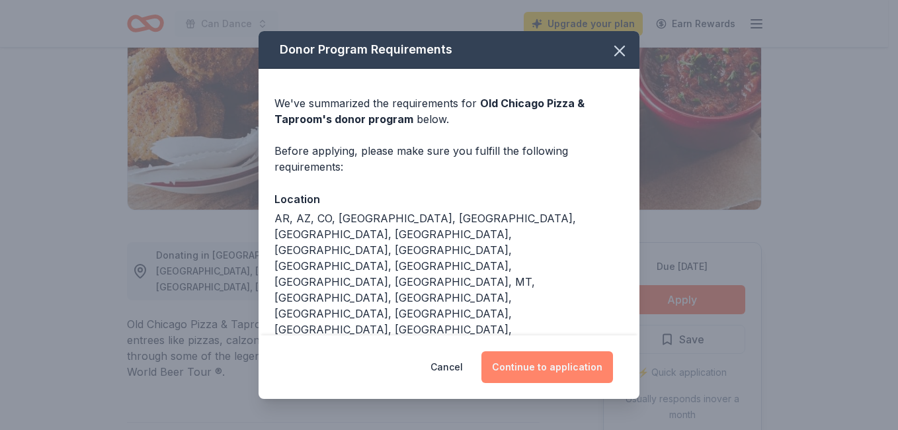
click at [568, 353] on button "Continue to application" at bounding box center [548, 367] width 132 height 32
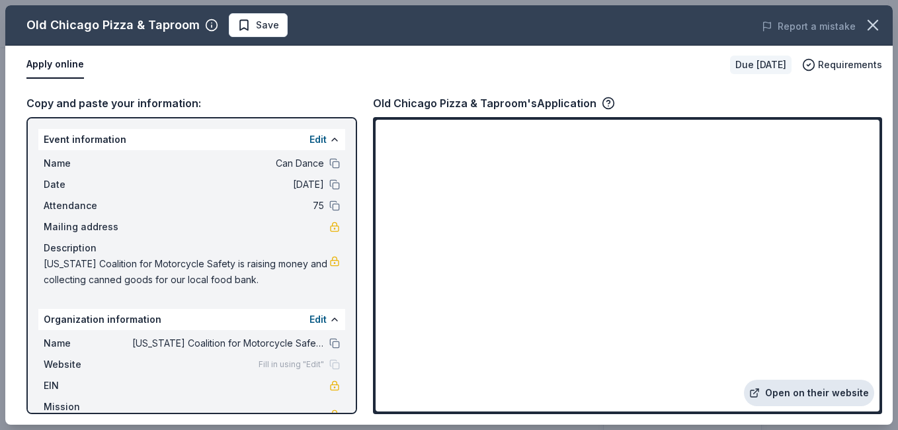
click at [789, 388] on link "Open on their website" at bounding box center [809, 393] width 130 height 26
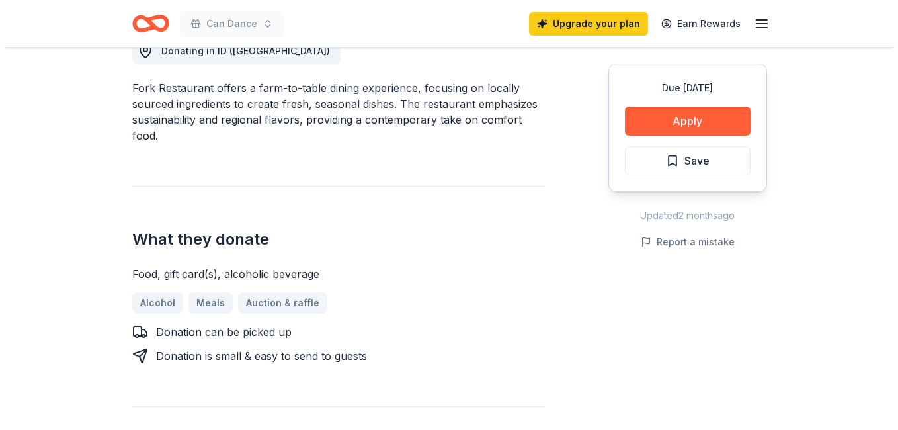
scroll to position [400, 0]
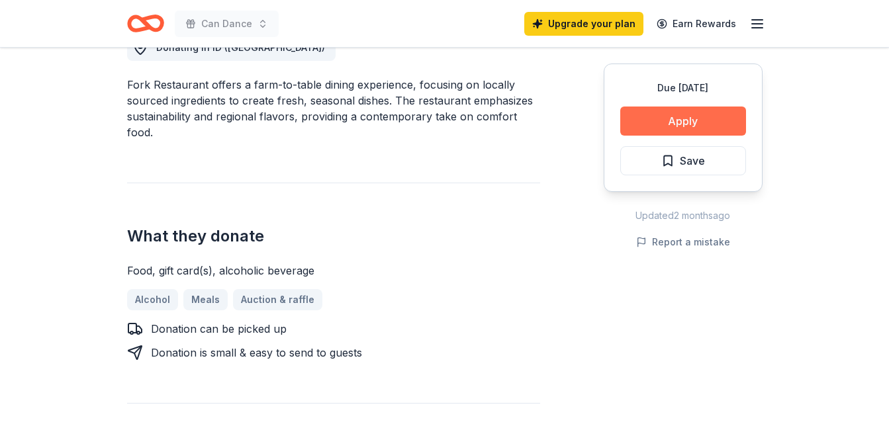
click at [687, 116] on button "Apply" at bounding box center [683, 121] width 126 height 29
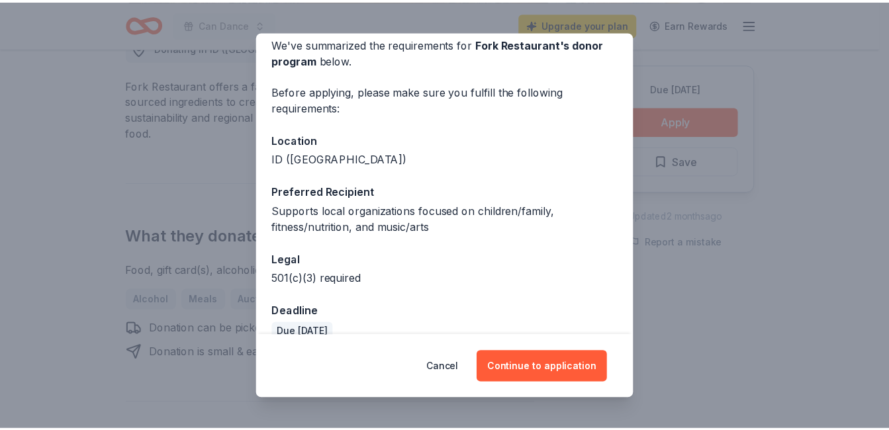
scroll to position [70, 0]
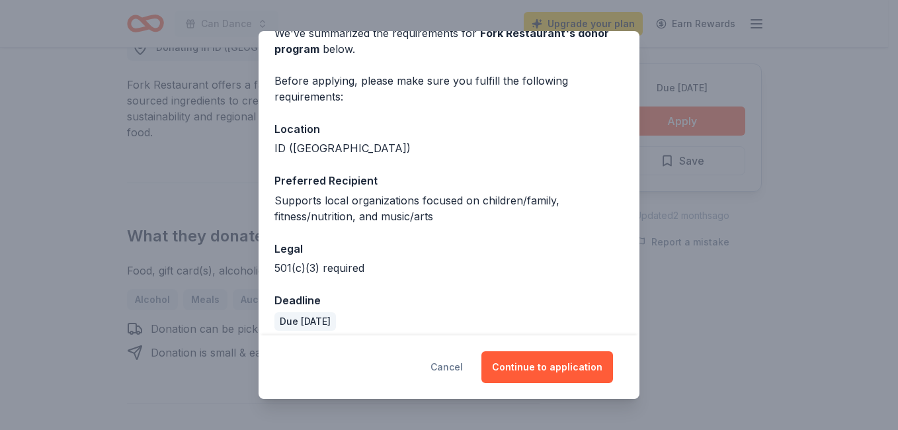
click at [455, 369] on button "Cancel" at bounding box center [447, 367] width 32 height 32
